Goal: Task Accomplishment & Management: Manage account settings

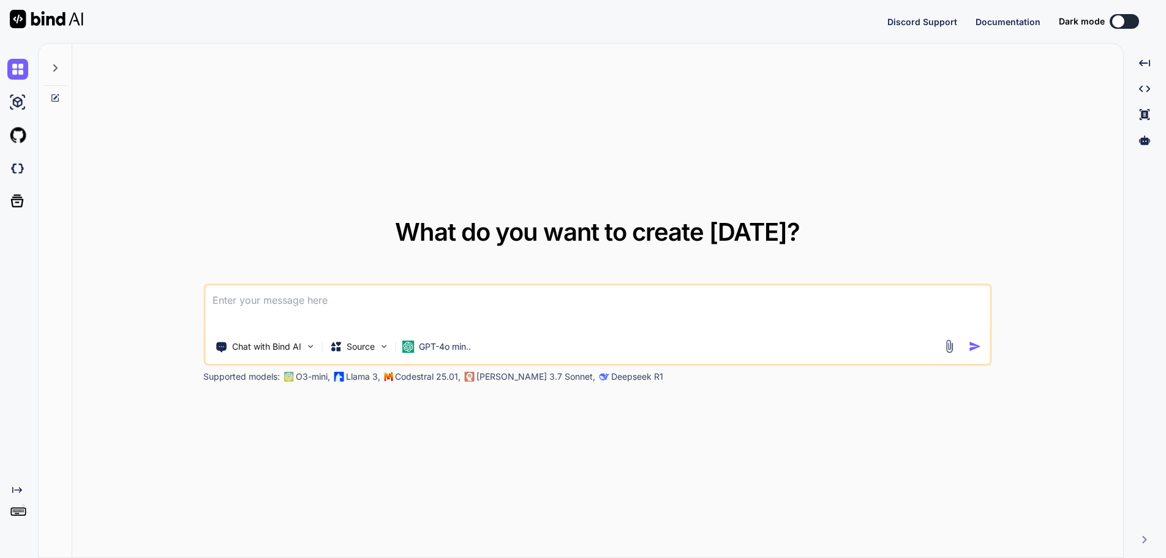
type textarea "x"
click at [1115, 16] on button "Sign in" at bounding box center [1113, 21] width 66 height 25
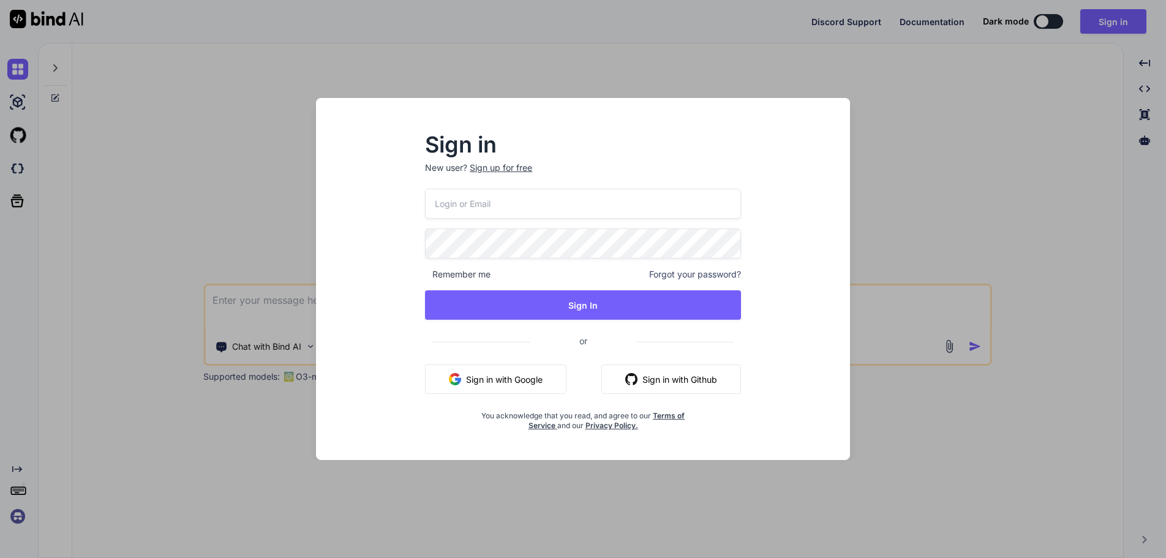
type input "swissmadedirect@gmail.com"
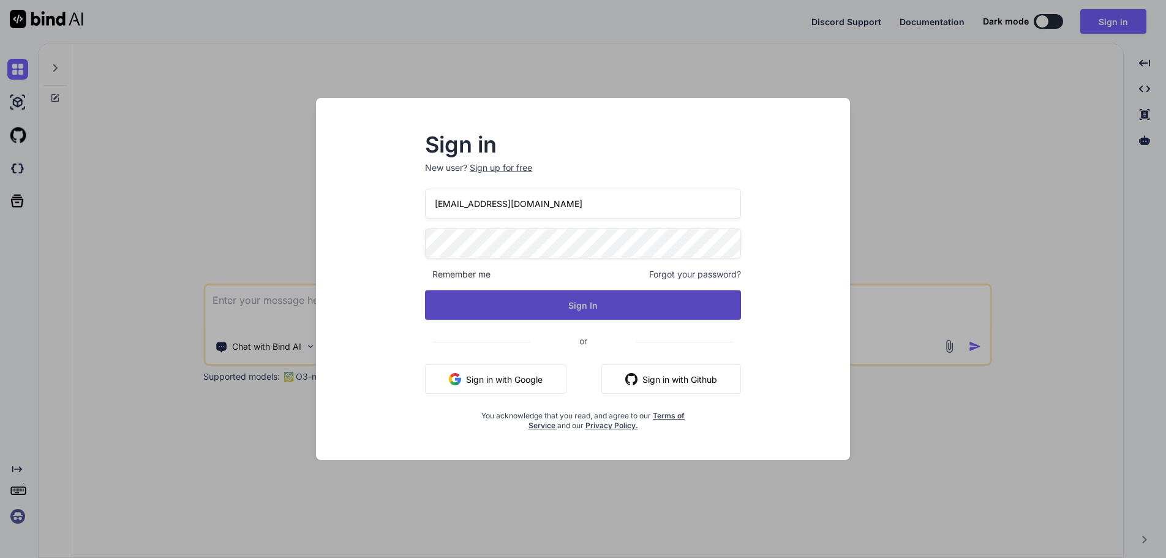
click at [586, 304] on button "Sign In" at bounding box center [583, 304] width 316 height 29
click at [583, 304] on button "Sign In" at bounding box center [583, 304] width 316 height 29
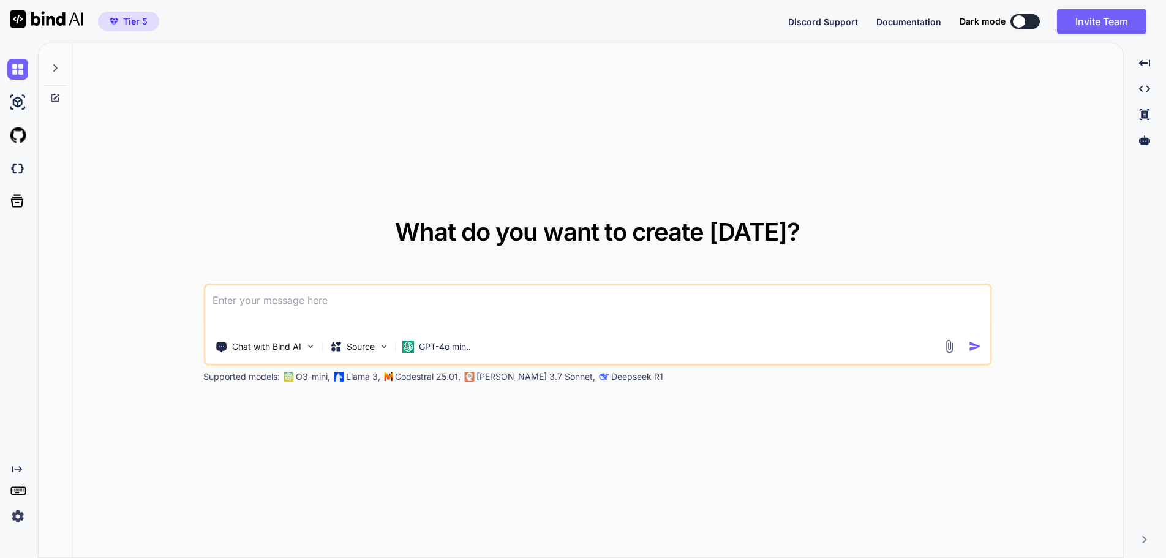
click at [14, 515] on img at bounding box center [17, 516] width 21 height 21
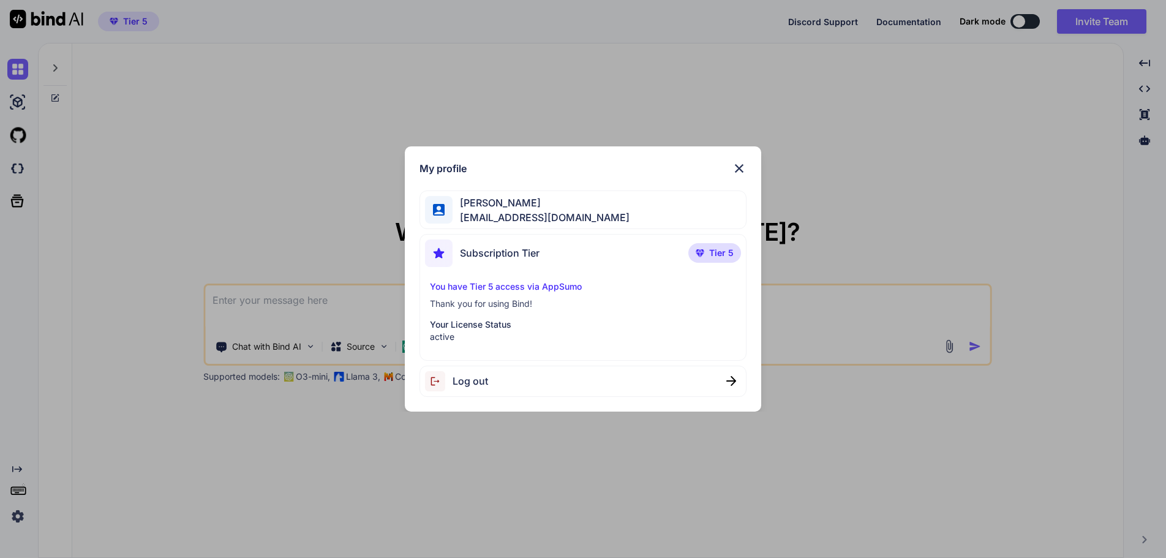
click at [99, 292] on div "My profile Yves Beljean swissmadedirect@gmail.com Subscription Tier Tier 5 You …" at bounding box center [583, 279] width 1166 height 558
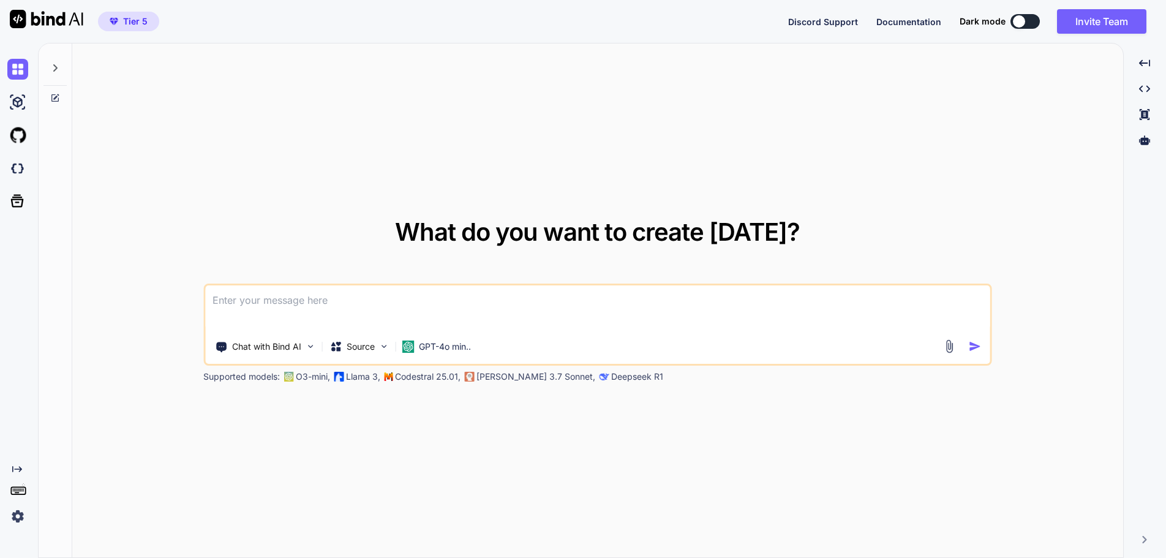
click at [616, 479] on div "What do you want to create today? Chat with Bind AI Source GPT-4o min.. Support…" at bounding box center [597, 300] width 1051 height 515
click at [47, 13] on img at bounding box center [47, 19] width 74 height 18
type textarea "x"
click at [47, 17] on img at bounding box center [47, 19] width 74 height 18
click at [841, 21] on span "Discord Support" at bounding box center [823, 22] width 70 height 10
